Goal: Task Accomplishment & Management: Complete application form

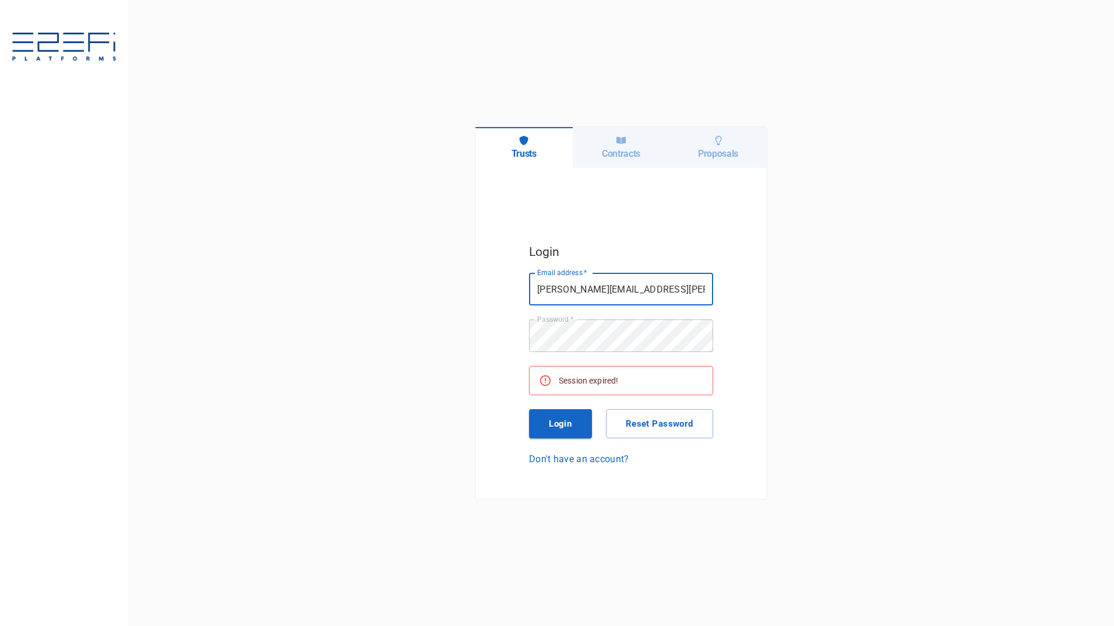
click at [562, 426] on button "Login" at bounding box center [560, 423] width 63 height 29
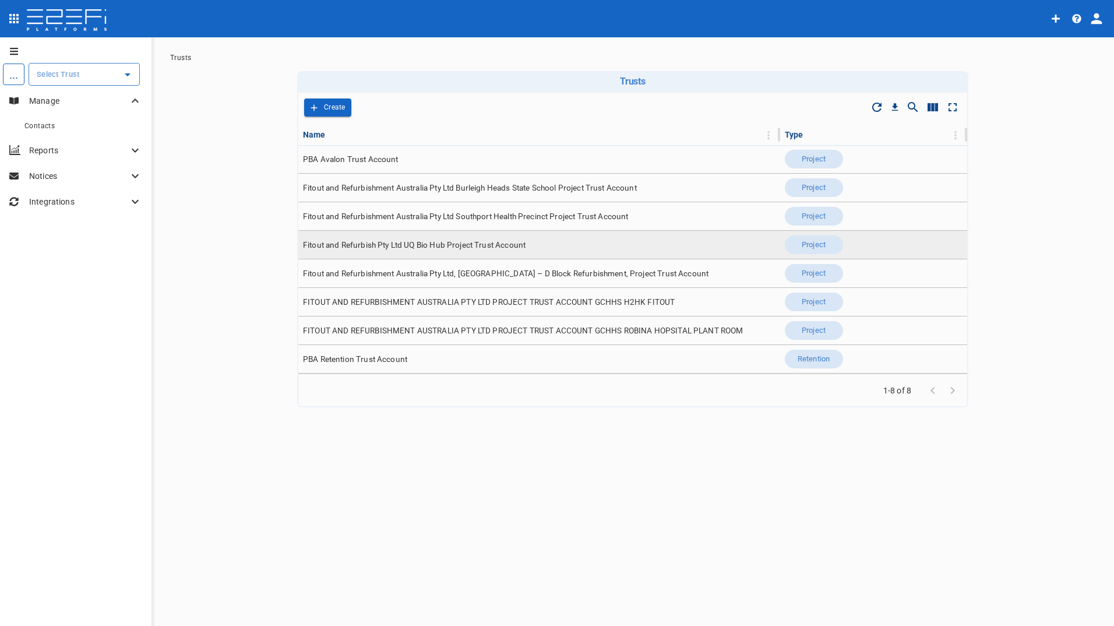
click at [372, 248] on span "Fitout and Refurbish Pty Ltd UQ Bio Hub Project Trust Account" at bounding box center [414, 244] width 223 height 11
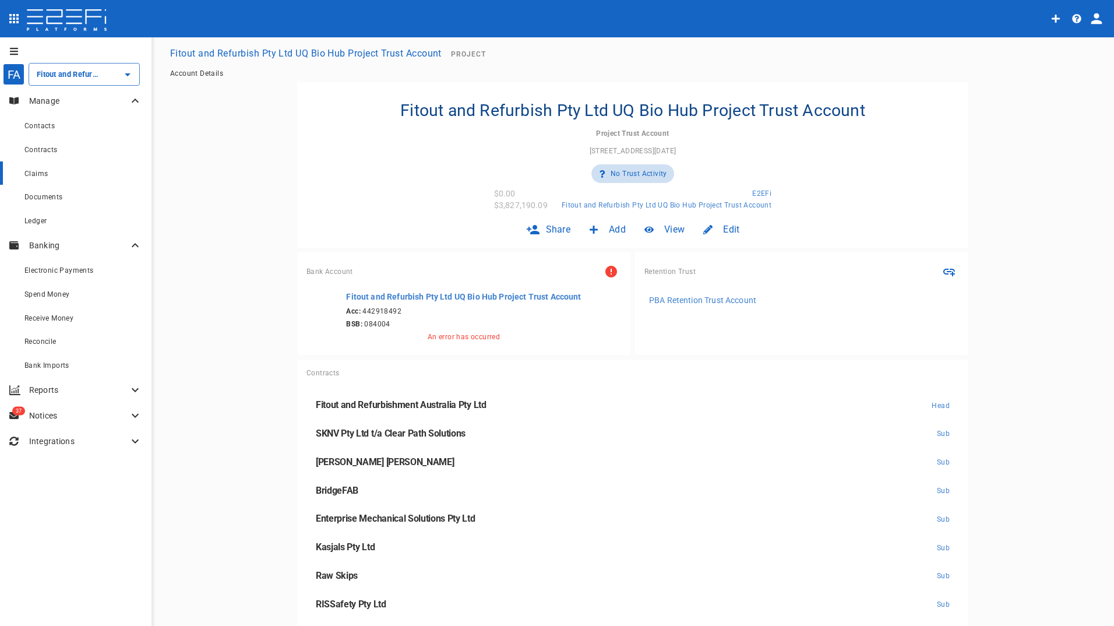
click at [45, 174] on span "Claims" at bounding box center [35, 174] width 23 height 8
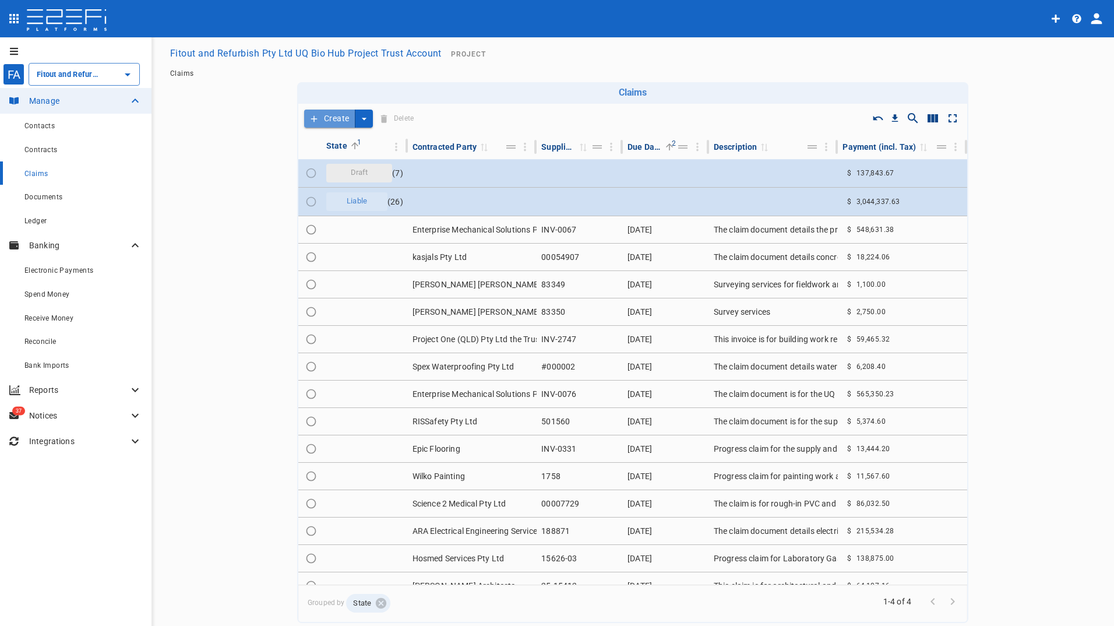
click at [332, 114] on button "Create" at bounding box center [329, 119] width 51 height 18
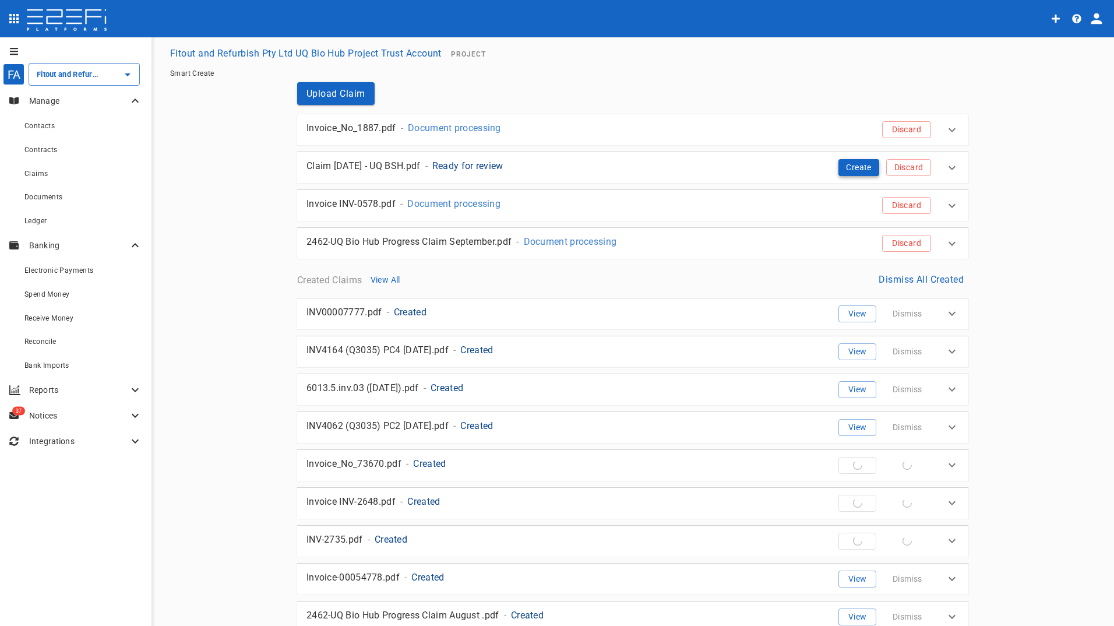
click at [848, 167] on button "Create" at bounding box center [858, 167] width 41 height 17
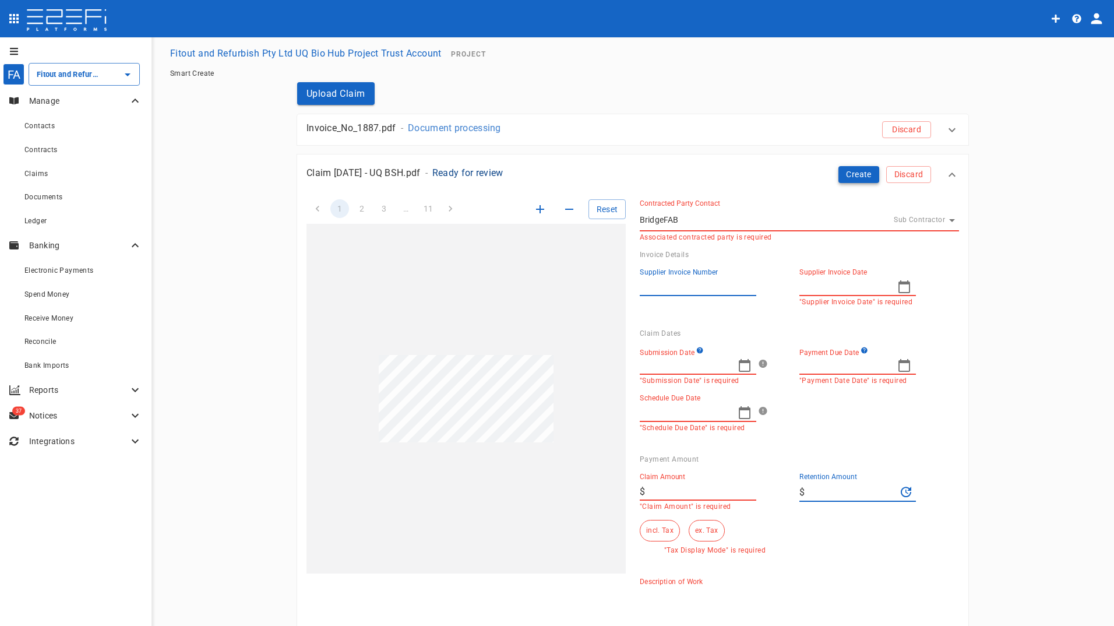
type input "INV-4048"
type input "[DATE]"
type input "2,148.19"
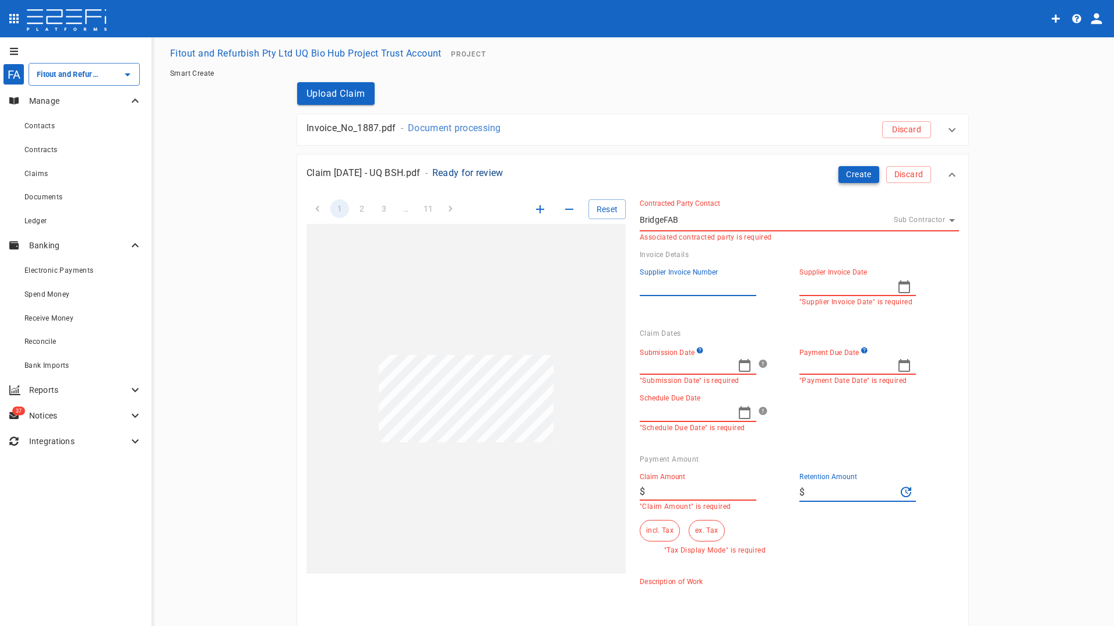
type textarea "BridgeFAB Pty Ltd has submitted a payment claim for the fabrication, supply, an…"
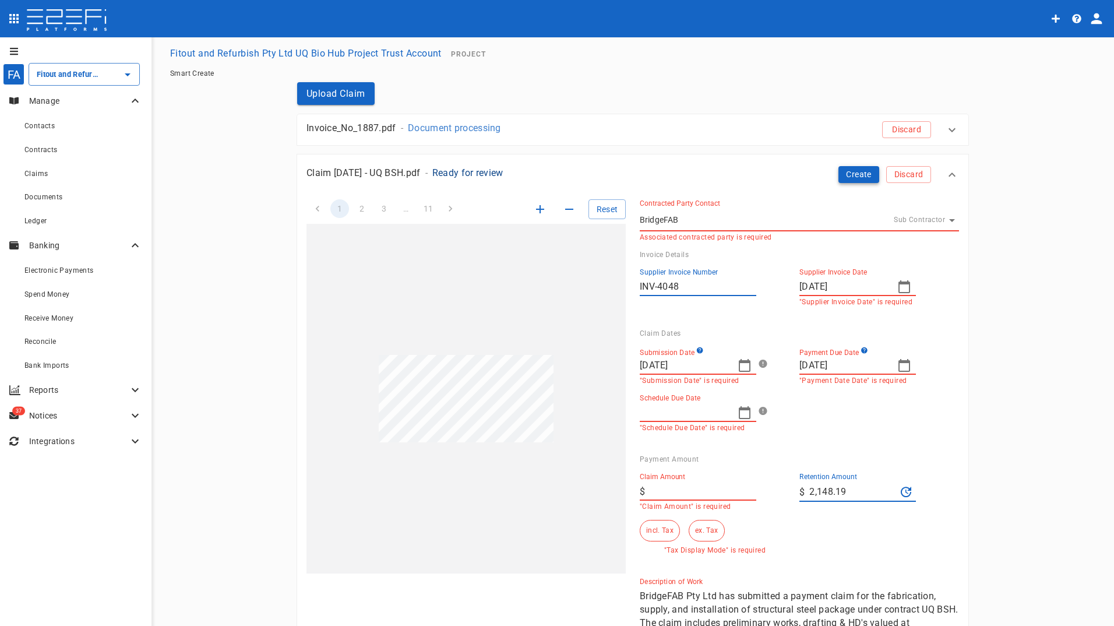
type input "22,887.7"
